Goal: Find specific page/section: Find specific page/section

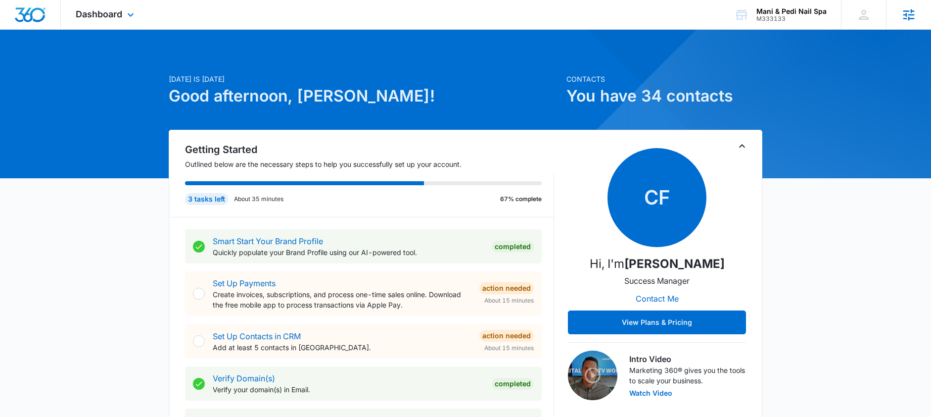
click at [909, 10] on icon at bounding box center [909, 14] width 15 height 15
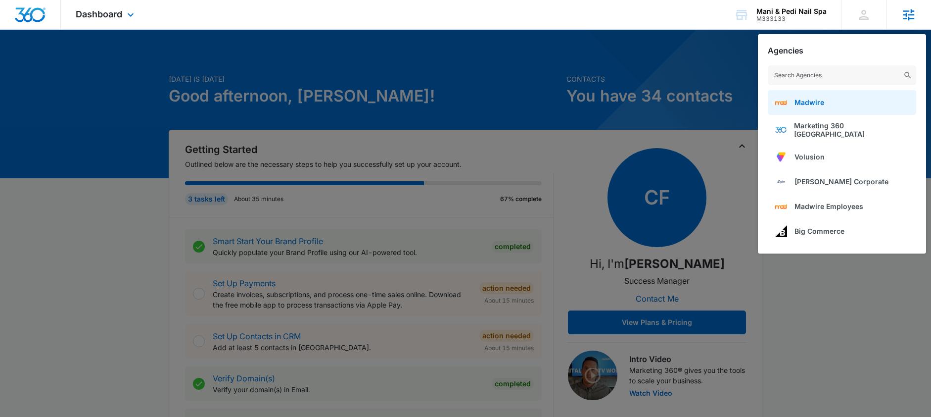
click at [807, 105] on span "Madwire" at bounding box center [810, 102] width 30 height 8
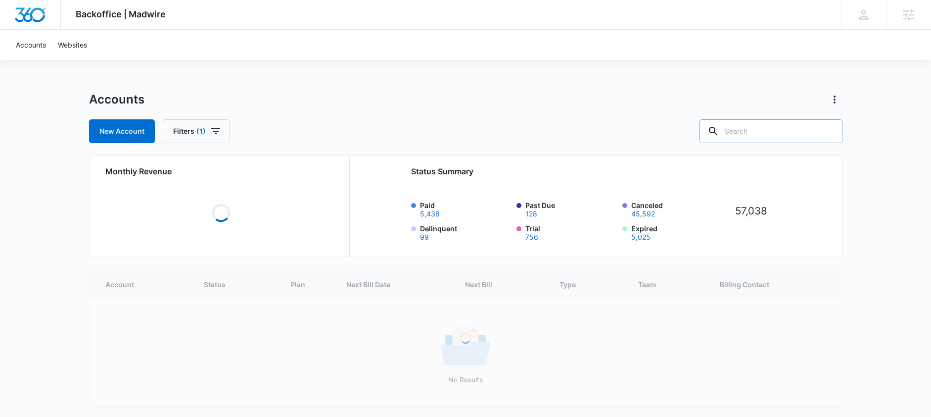
click at [760, 133] on input "text" at bounding box center [771, 131] width 143 height 24
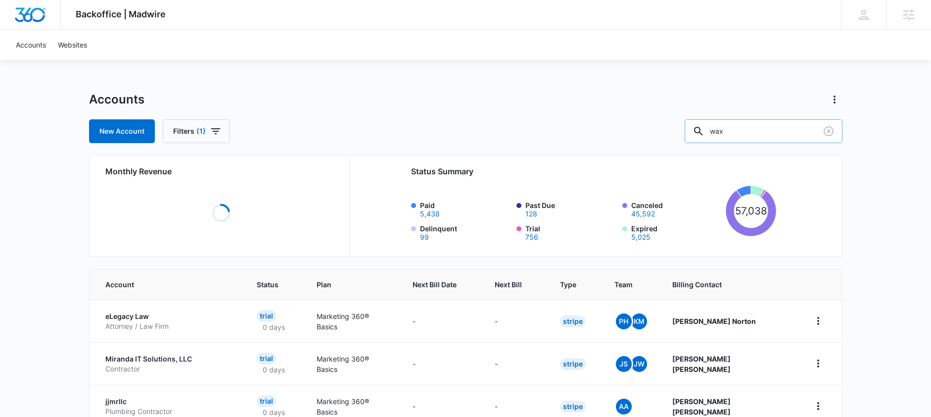
type input "wax"
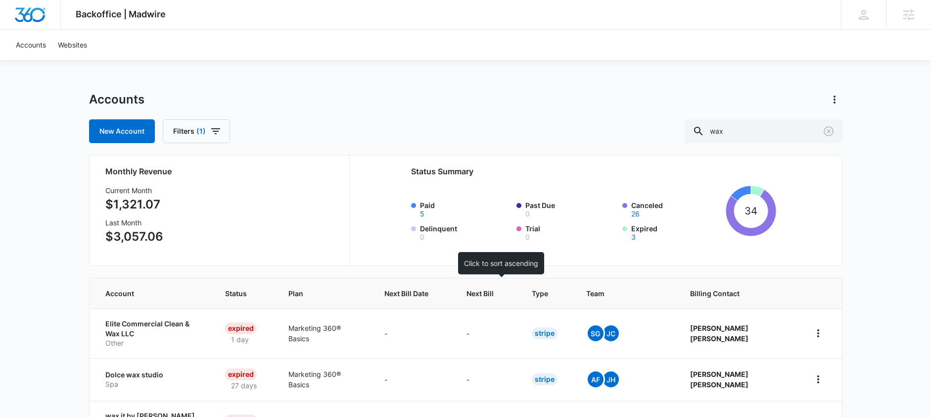
click at [494, 292] on span "Next Bill" at bounding box center [480, 293] width 27 height 10
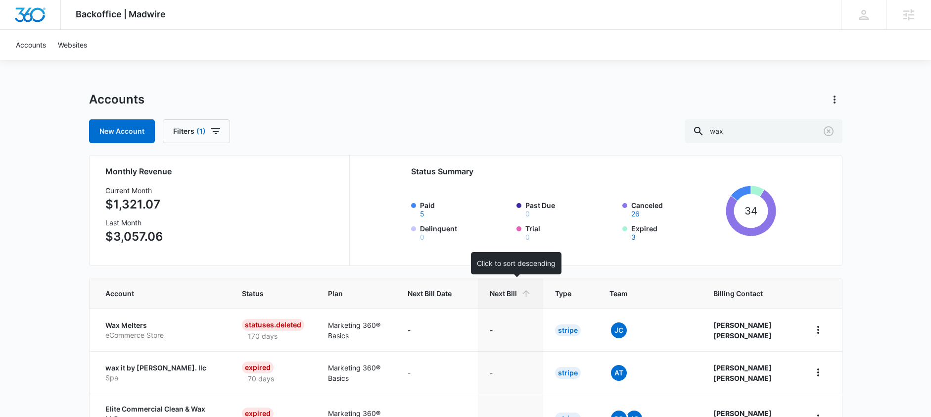
click at [504, 294] on span "Next Bill" at bounding box center [503, 293] width 27 height 10
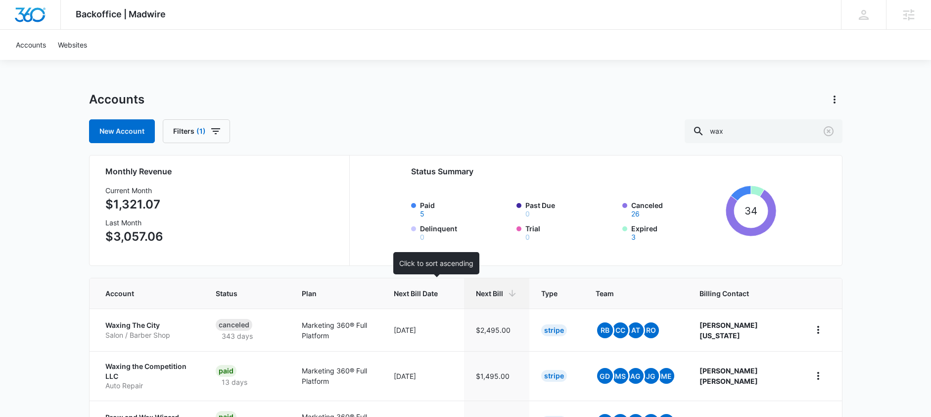
scroll to position [20, 0]
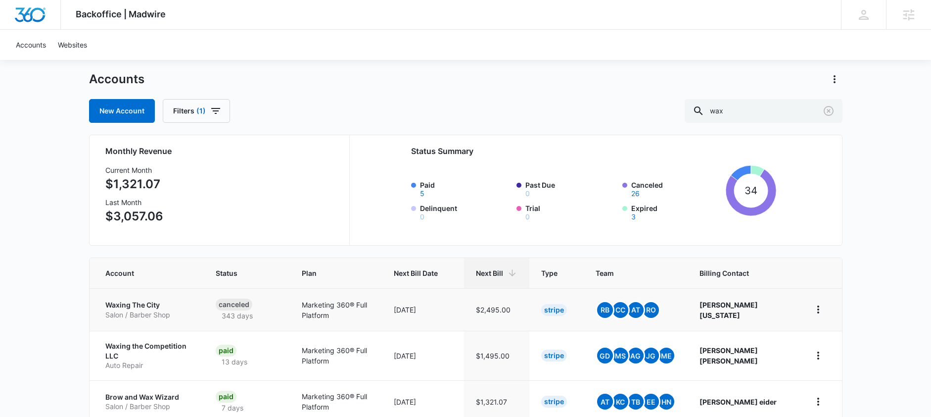
click at [132, 302] on p "Waxing The City" at bounding box center [148, 305] width 87 height 10
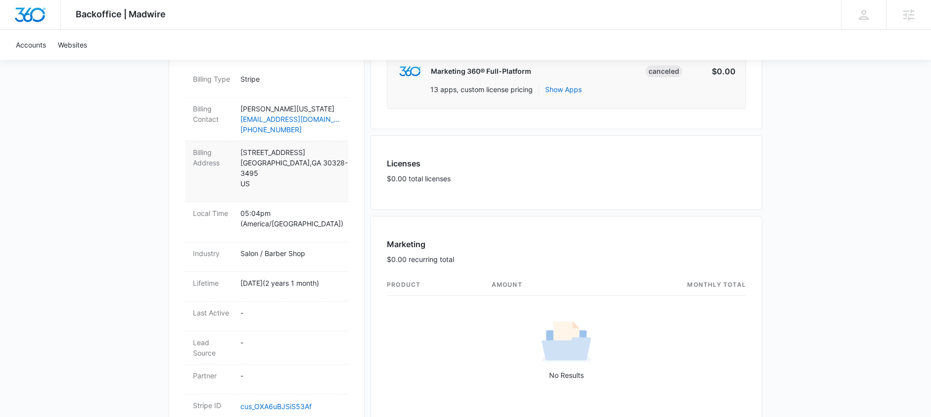
scroll to position [309, 0]
drag, startPoint x: 258, startPoint y: 183, endPoint x: 241, endPoint y: 150, distance: 36.7
click at [241, 150] on p "[STREET_ADDRESS]" at bounding box center [290, 166] width 100 height 42
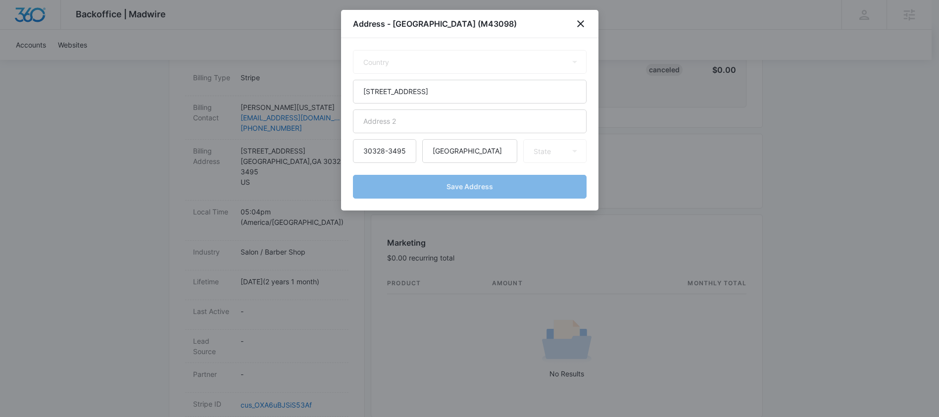
select select "US"
select select "GA"
click at [579, 21] on icon "close" at bounding box center [581, 24] width 12 height 12
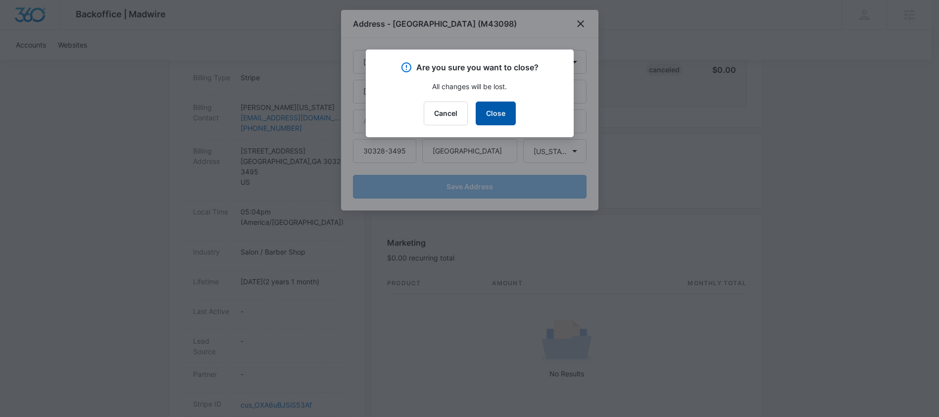
click at [494, 110] on button "Close" at bounding box center [496, 113] width 40 height 24
